Goal: Transaction & Acquisition: Obtain resource

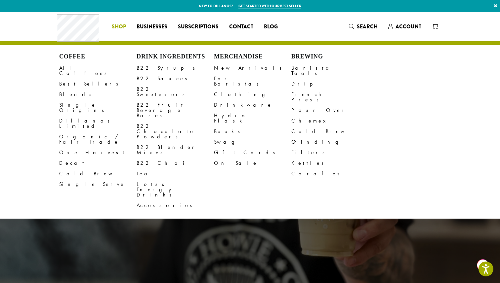
click at [393, 28] on span "Account" at bounding box center [404, 27] width 33 height 8
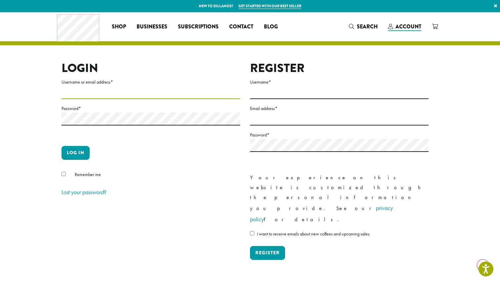
click at [149, 89] on input "Username or email address *" at bounding box center [150, 92] width 179 height 13
click at [311, 91] on input "Username *" at bounding box center [339, 92] width 179 height 13
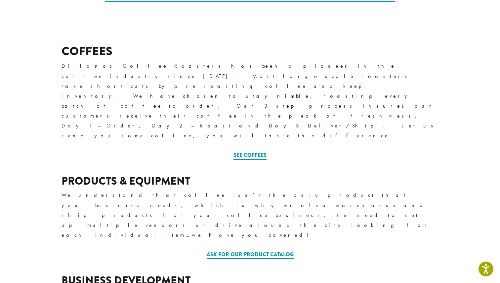
scroll to position [196, 0]
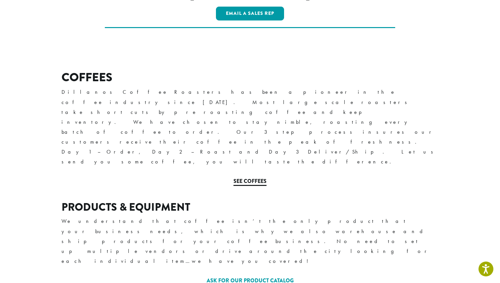
click at [254, 178] on link "See Coffees" at bounding box center [249, 182] width 33 height 9
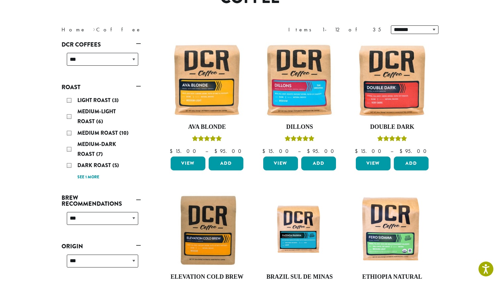
scroll to position [133, 0]
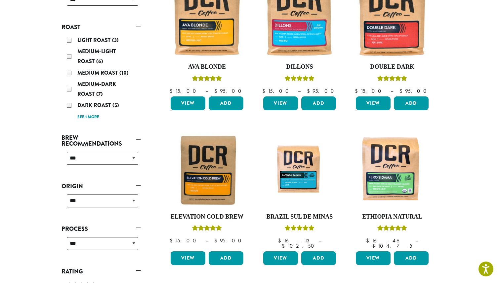
click at [253, 130] on ul "**********" at bounding box center [300, 285] width 278 height 623
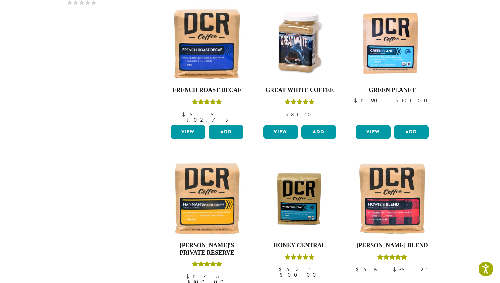
scroll to position [509, 0]
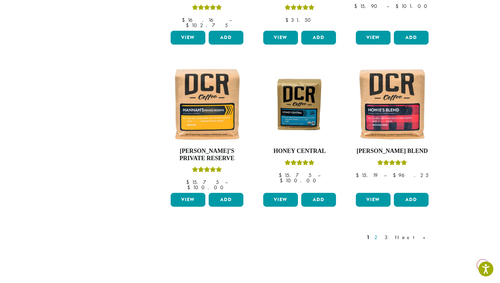
click at [381, 234] on link "2" at bounding box center [377, 238] width 8 height 8
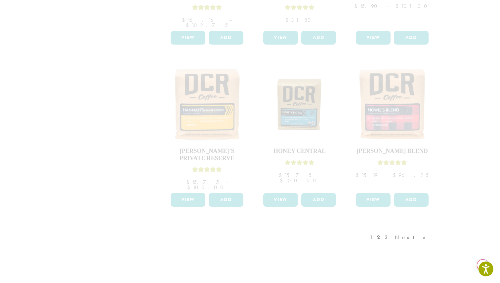
scroll to position [570, 0]
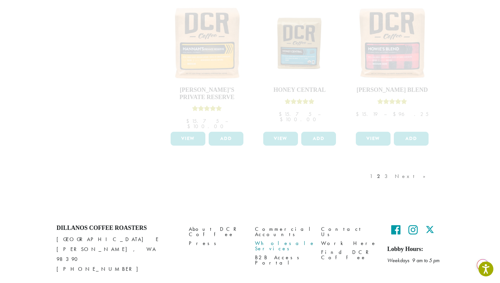
click at [290, 239] on link "Wholesale Services" at bounding box center [283, 246] width 56 height 14
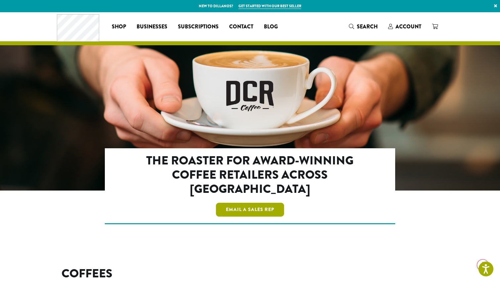
click at [266, 203] on link "Email a Sales Rep" at bounding box center [250, 210] width 68 height 14
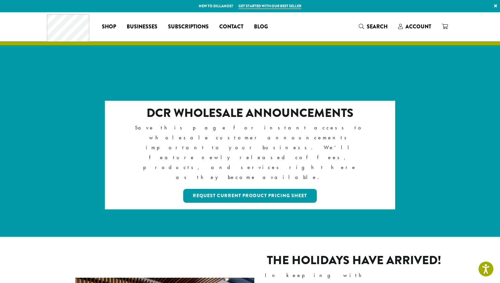
scroll to position [61, 0]
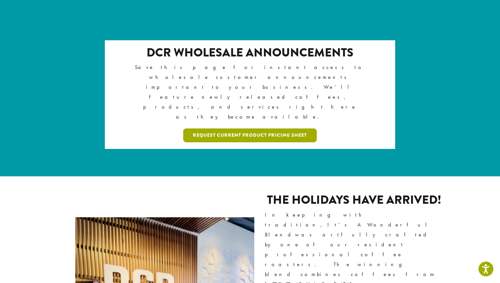
click at [219, 129] on link "Request Current Product Pricing Sheet" at bounding box center [250, 136] width 134 height 14
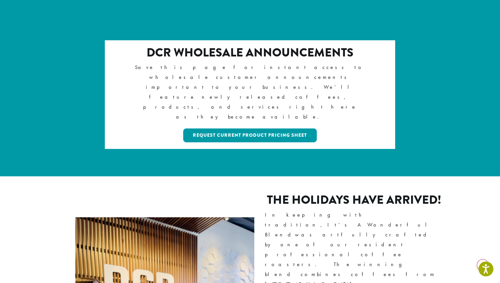
click at [254, 104] on div "DCR Wholesale Announcements Save this page for instant access to wholesale cust…" at bounding box center [250, 95] width 290 height 110
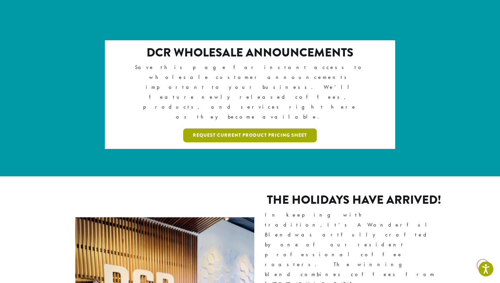
click at [256, 129] on link "Request Current Product Pricing Sheet" at bounding box center [250, 136] width 134 height 14
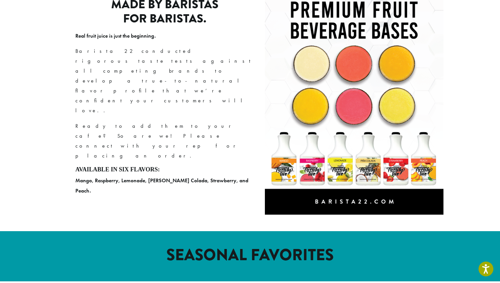
scroll to position [796, 0]
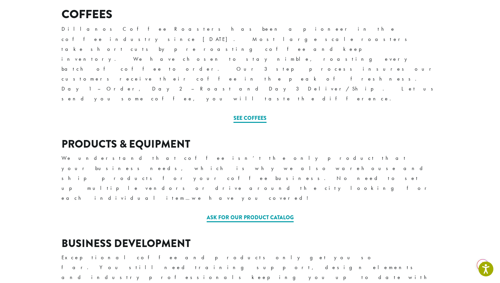
scroll to position [299, 0]
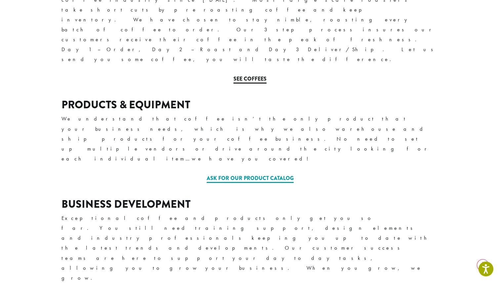
click at [249, 75] on link "See Coffees" at bounding box center [249, 79] width 33 height 9
